Goal: Information Seeking & Learning: Learn about a topic

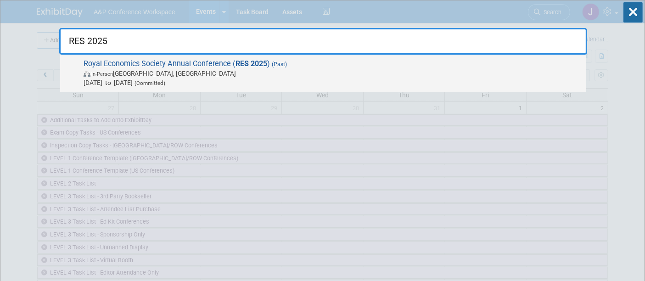
type input "RES 2025"
click at [228, 61] on span "Royal Economics Society Annual Conference ( RES 2025 ) (Past) In-Person [GEOGRA…" at bounding box center [331, 73] width 501 height 28
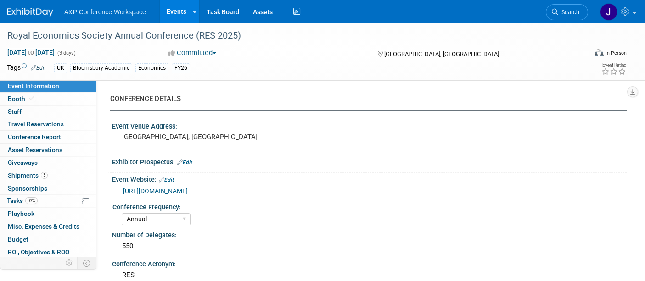
select select "Annual"
select select "Level 2"
select select "In-Person Booth"
select select "Economics"
select select "Bloomsbury Academic"
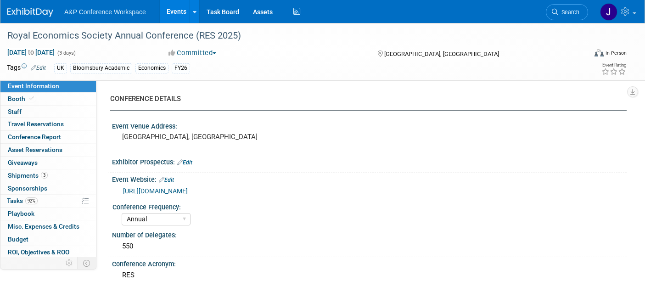
select select "Matt Hambridge"
select select "Tia Ali"
select select "Helen Jackson"
select select "Networking/Commissioning"
